Goal: Manage account settings

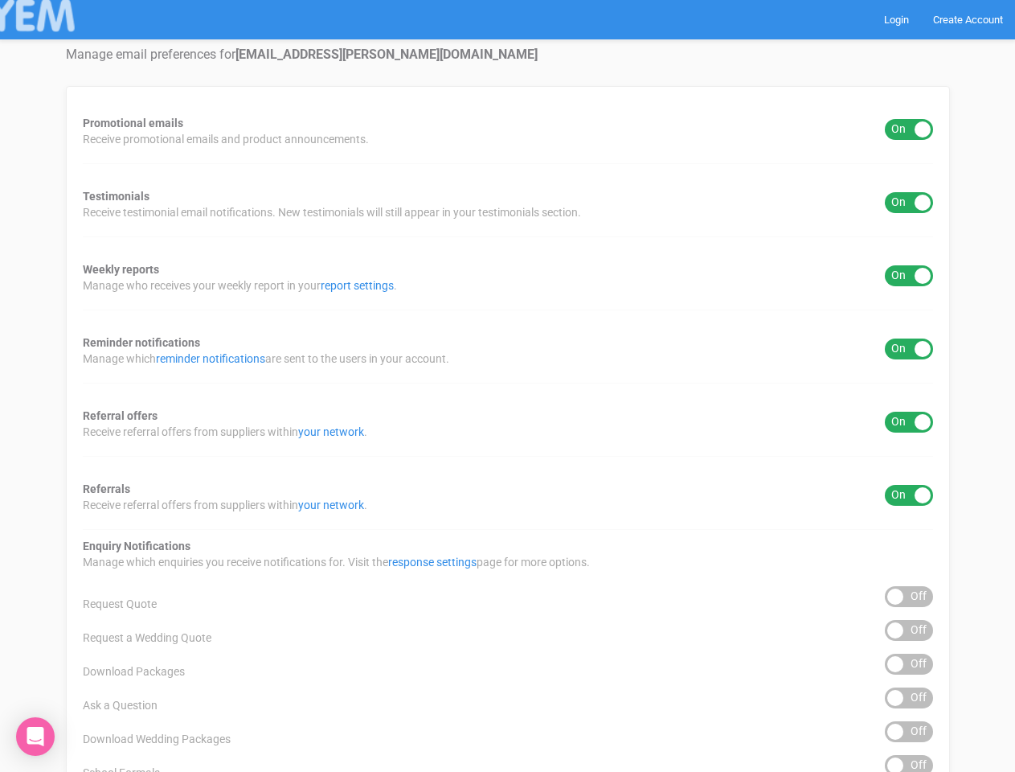
click at [507, 386] on div "Promotional emails ON OFF Receive promotional emails and product announcements.…" at bounding box center [508, 648] width 884 height 1124
click at [909, 129] on div "ON OFF" at bounding box center [909, 129] width 48 height 21
click at [909, 203] on div "ON OFF" at bounding box center [909, 202] width 48 height 21
click at [909, 276] on div "ON OFF" at bounding box center [909, 275] width 48 height 21
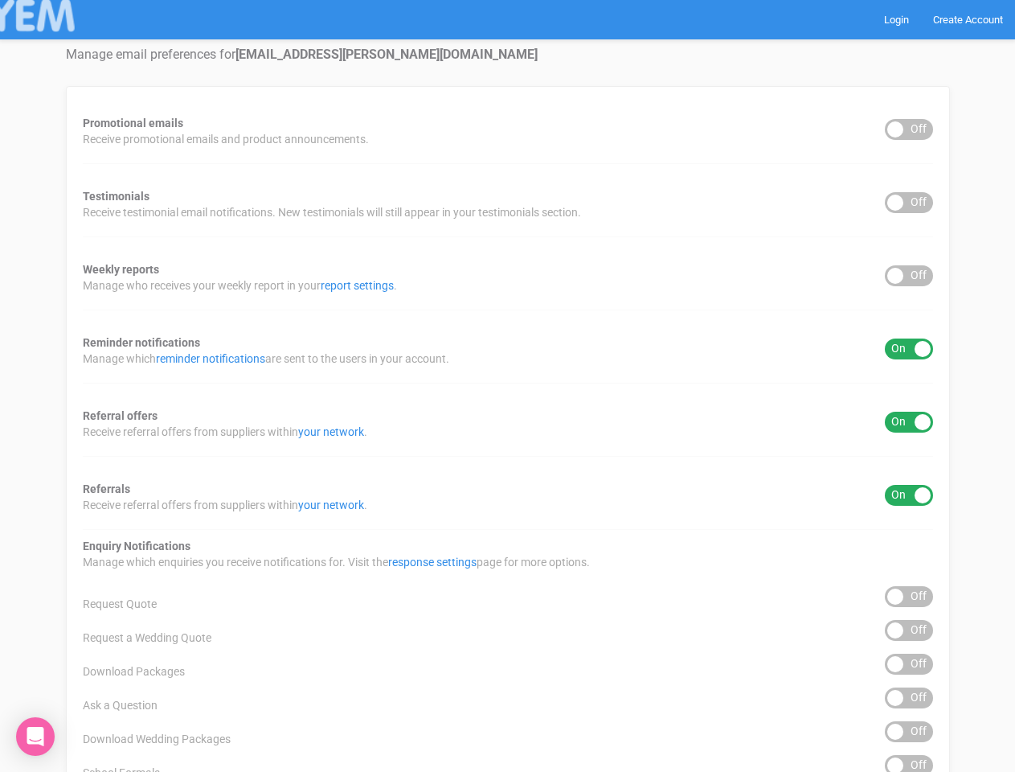
click at [909, 349] on div "ON OFF" at bounding box center [909, 348] width 48 height 21
click at [909, 422] on div "ON OFF" at bounding box center [909, 421] width 48 height 21
click at [909, 495] on div "ON OFF" at bounding box center [909, 495] width 48 height 21
click at [909, 596] on div "ON OFF" at bounding box center [909, 596] width 48 height 21
click at [909, 630] on div "ON OFF" at bounding box center [909, 630] width 48 height 21
